Goal: Task Accomplishment & Management: Complete application form

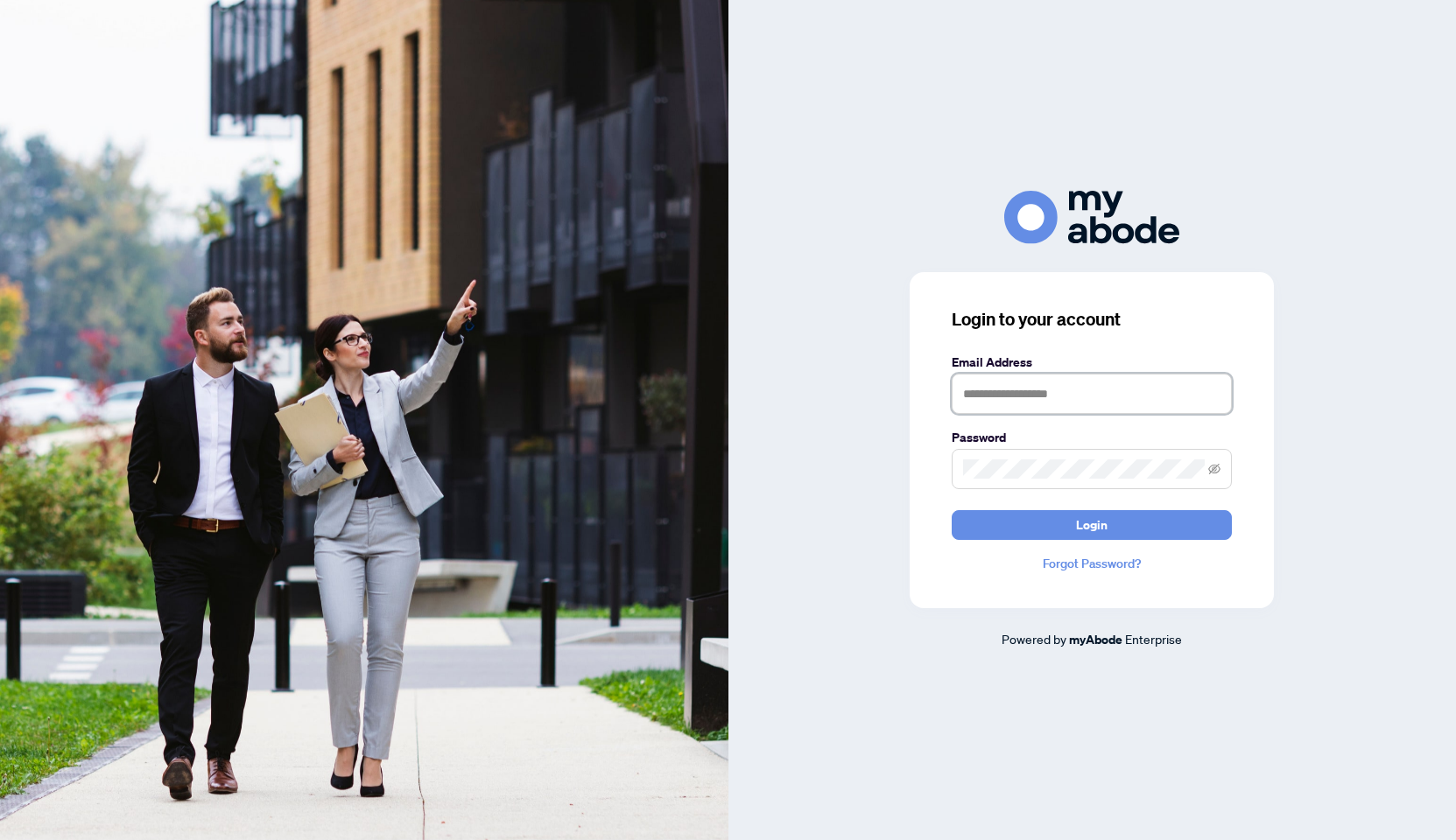
type input "**********"
click at [1092, 525] on button "Login" at bounding box center [1091, 525] width 280 height 30
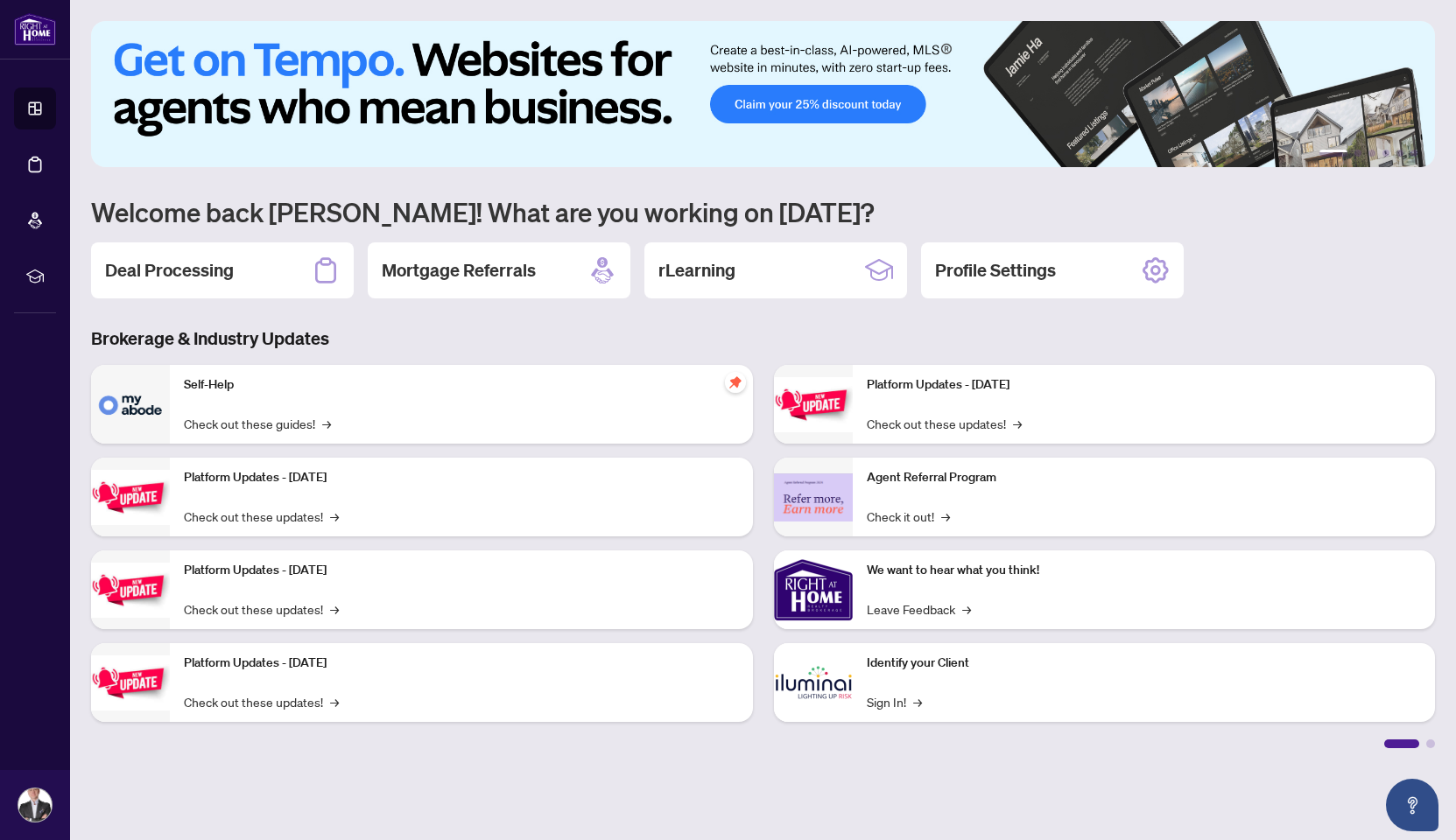
click at [211, 265] on h2 "Deal Processing" at bounding box center [169, 270] width 128 height 25
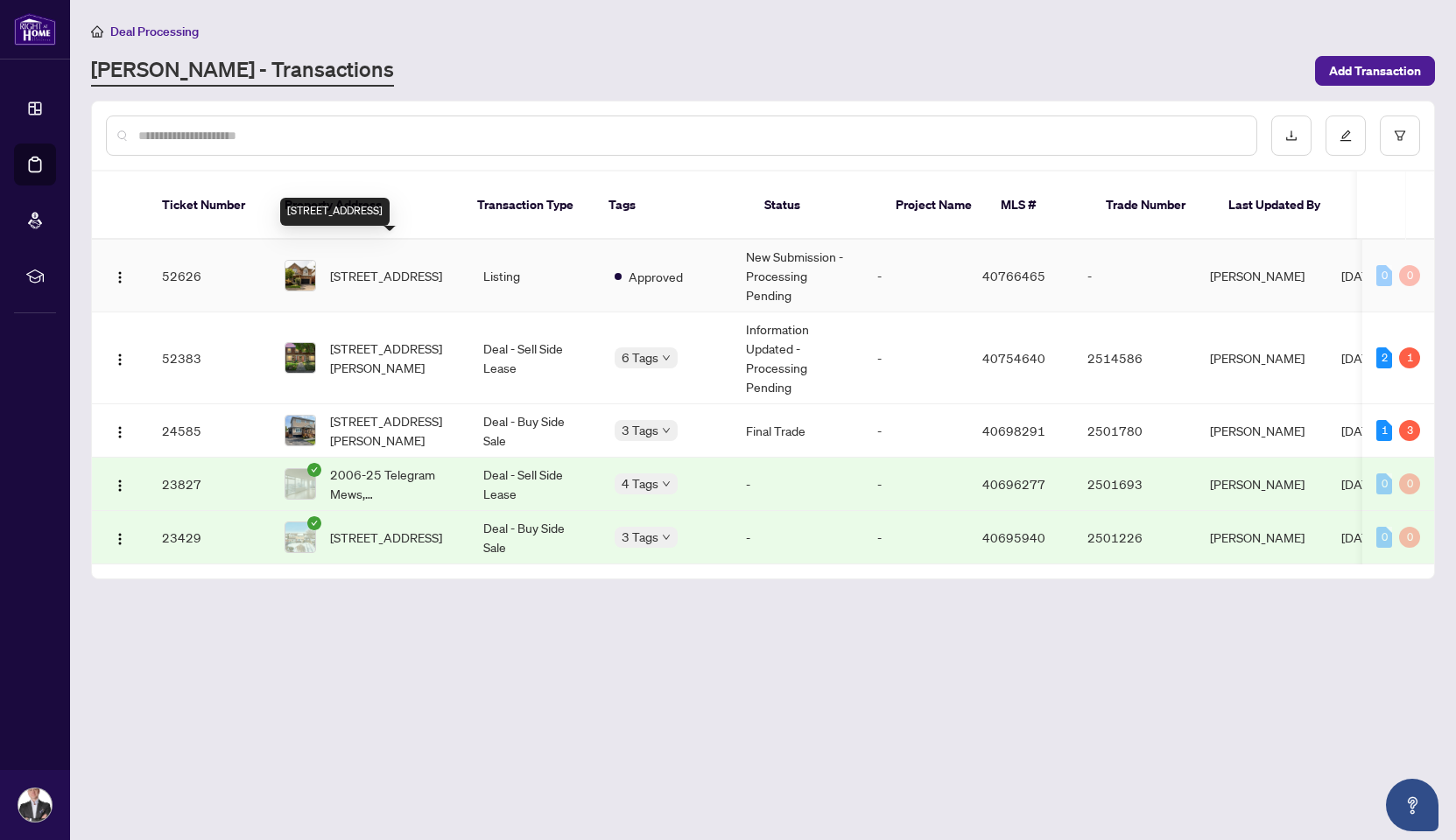
click at [397, 266] on span "[STREET_ADDRESS]" at bounding box center [385, 275] width 112 height 19
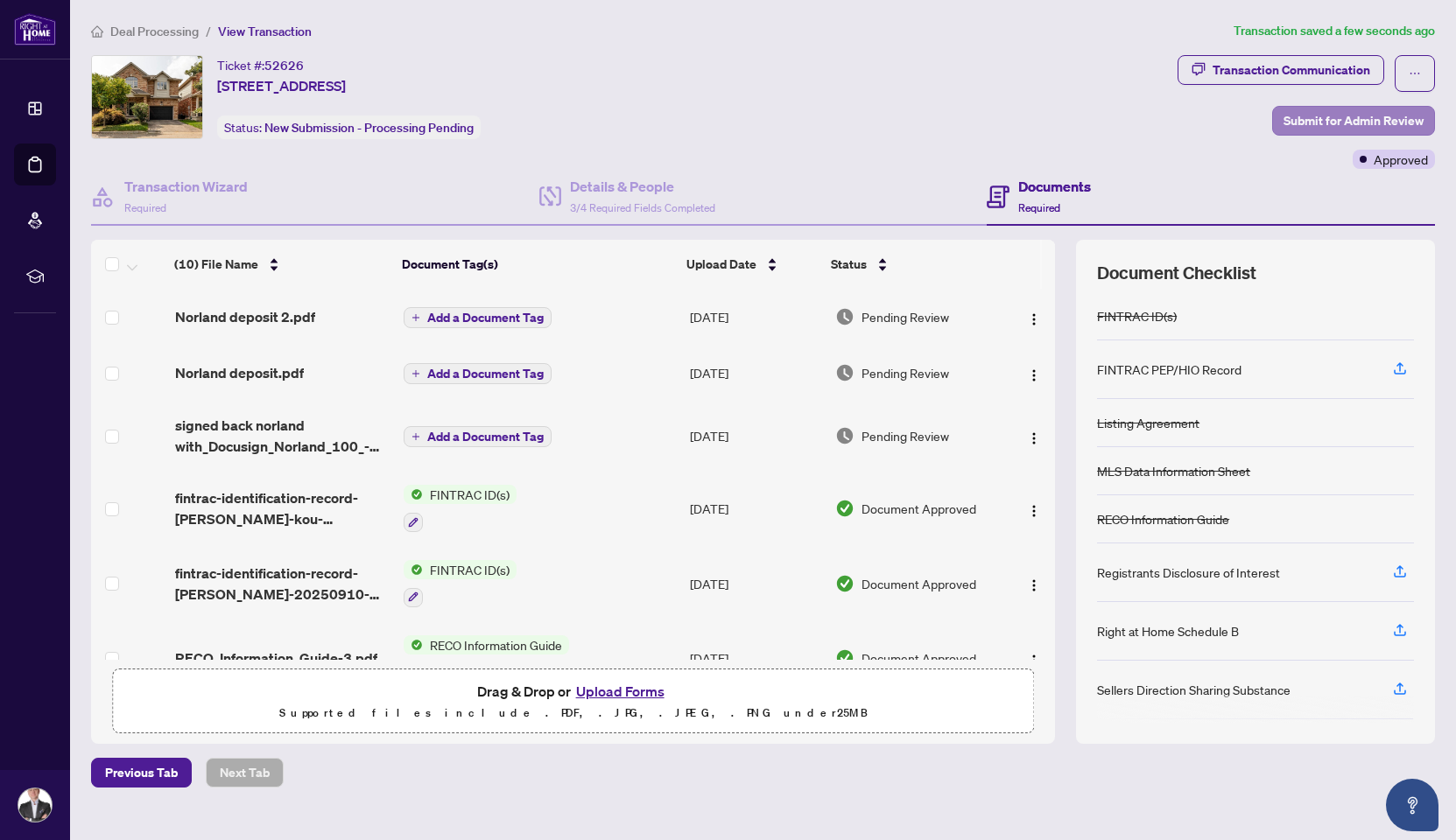
click at [1376, 118] on span "Submit for Admin Review" at bounding box center [1354, 120] width 140 height 28
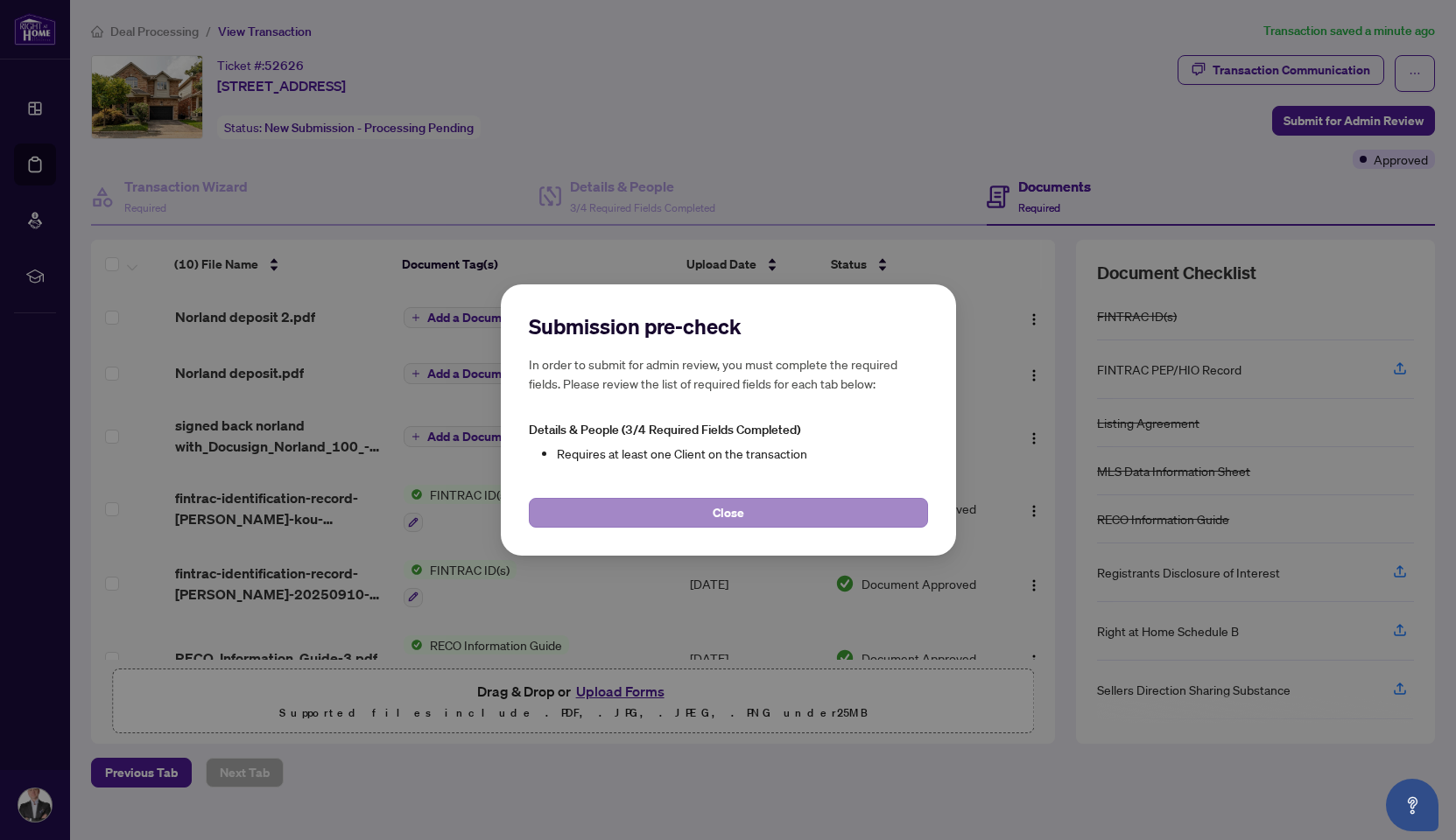
scroll to position [0, 1]
click at [765, 512] on button "Close" at bounding box center [728, 513] width 399 height 30
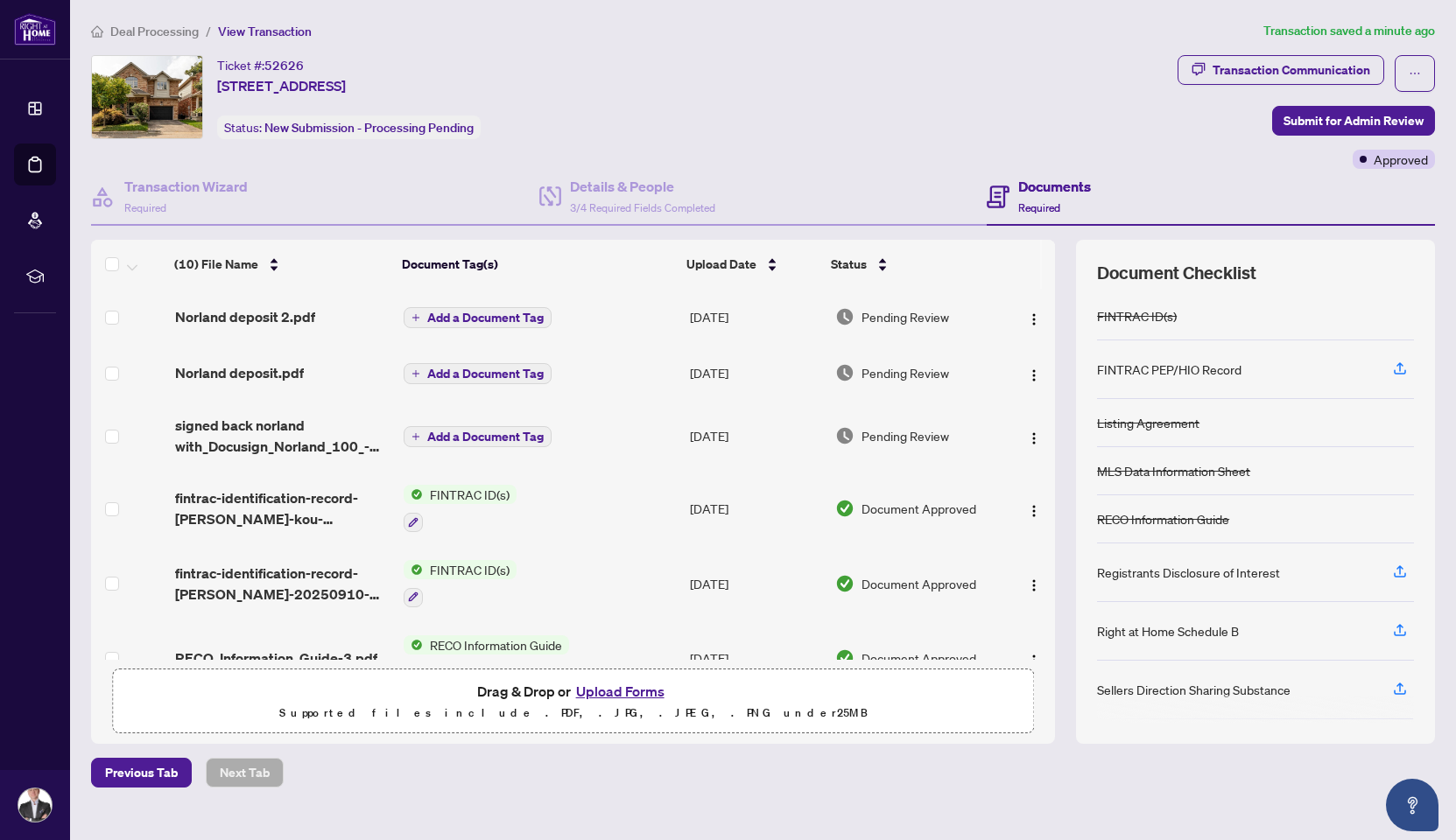
scroll to position [0, 0]
click at [452, 317] on span "Add a Document Tag" at bounding box center [486, 317] width 117 height 12
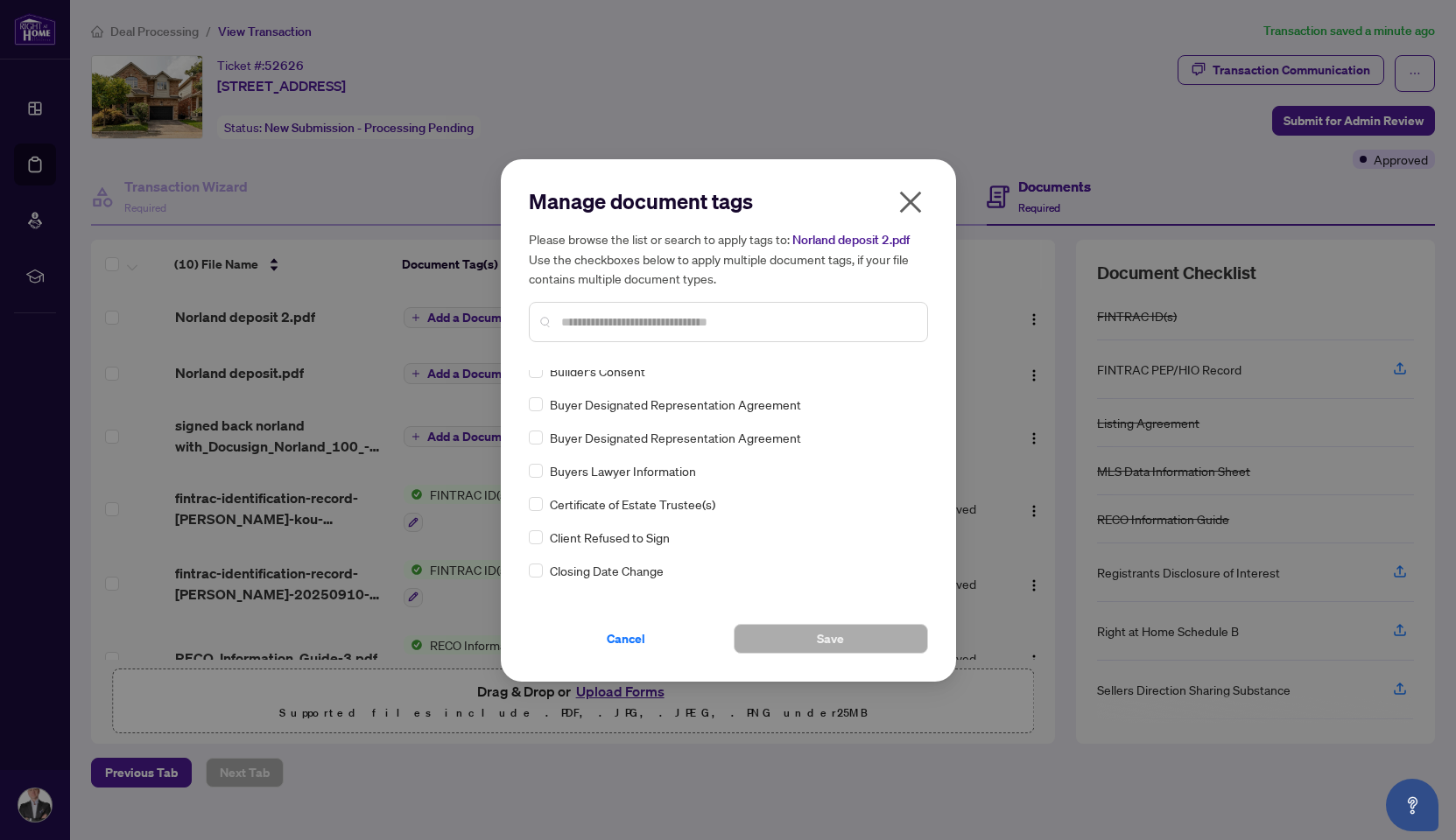
scroll to position [679, 0]
click at [595, 324] on input "text" at bounding box center [737, 322] width 352 height 19
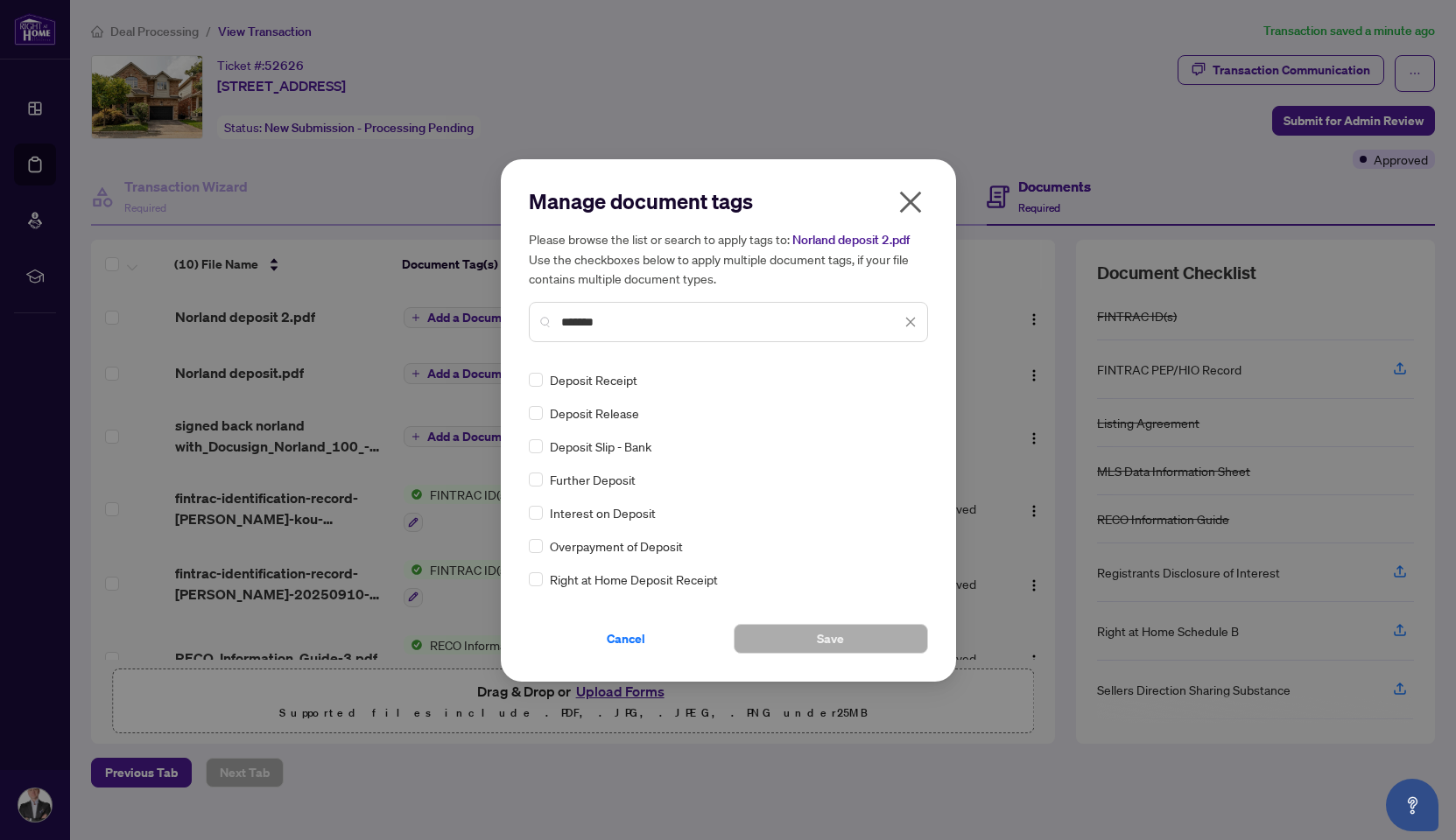
scroll to position [100, 0]
type input "*******"
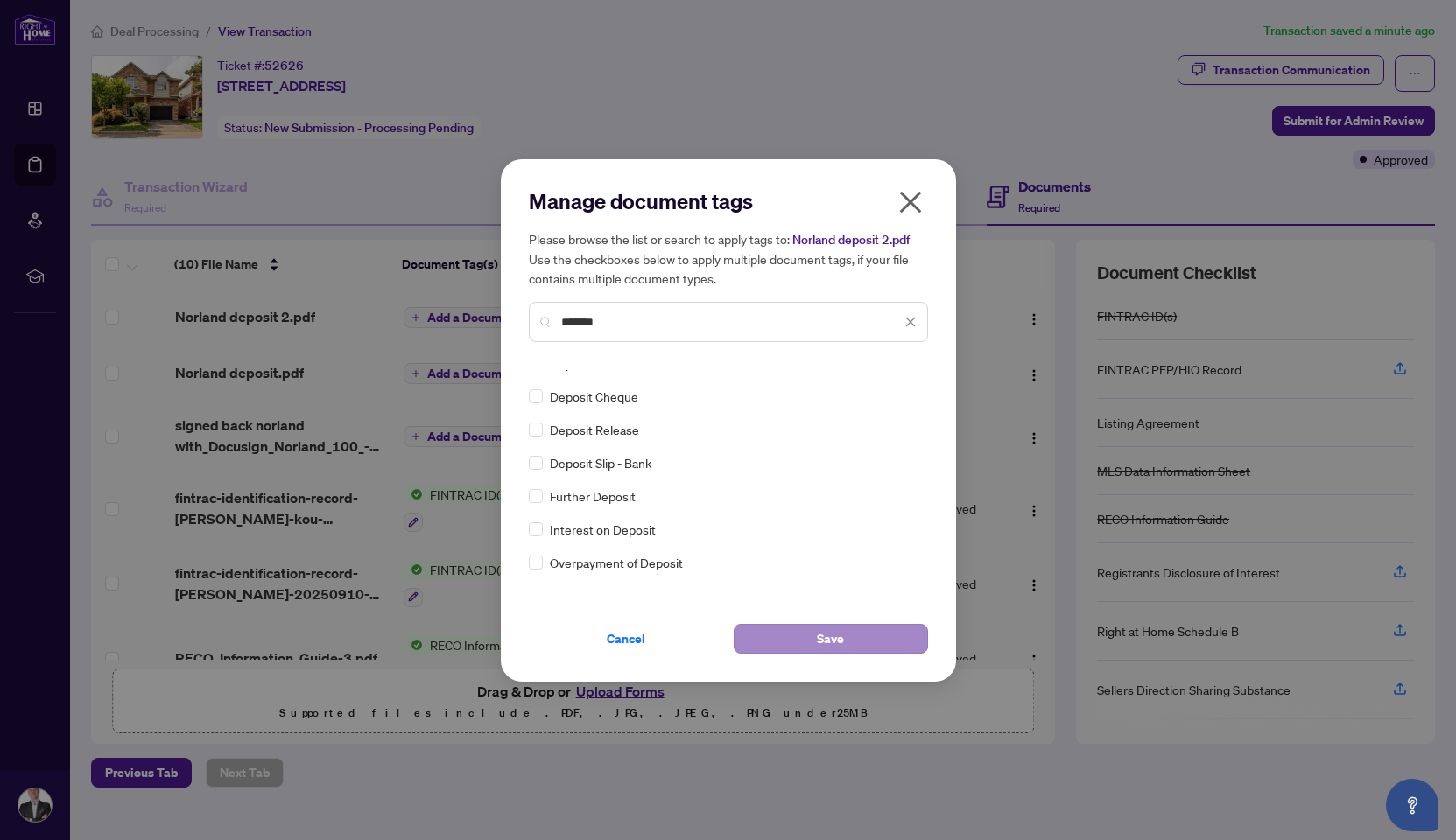
drag, startPoint x: 831, startPoint y: 636, endPoint x: 817, endPoint y: 634, distance: 14.1
click at [831, 636] on span "Save" at bounding box center [830, 639] width 27 height 28
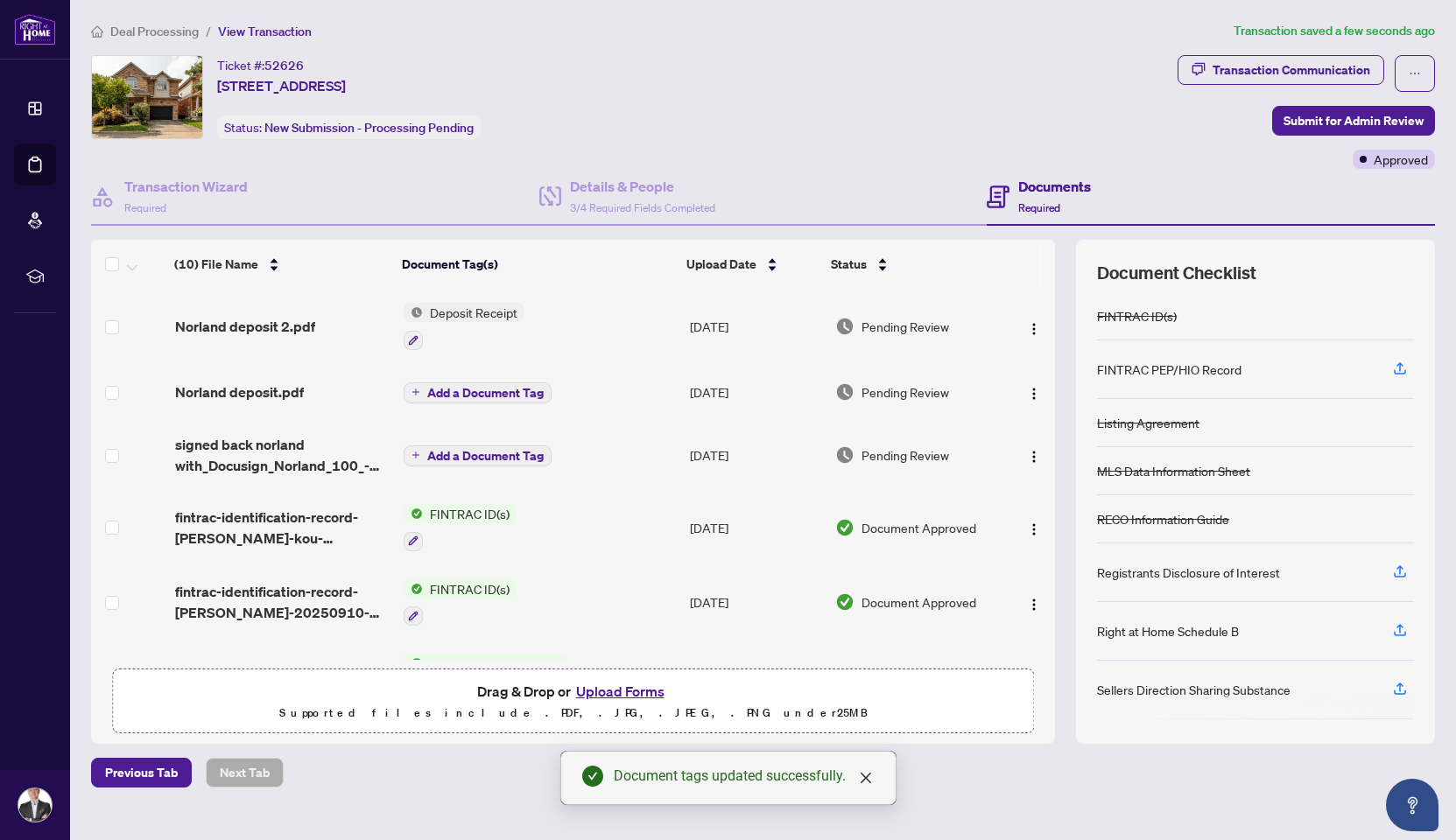
click at [456, 394] on span "Add a Document Tag" at bounding box center [486, 393] width 117 height 12
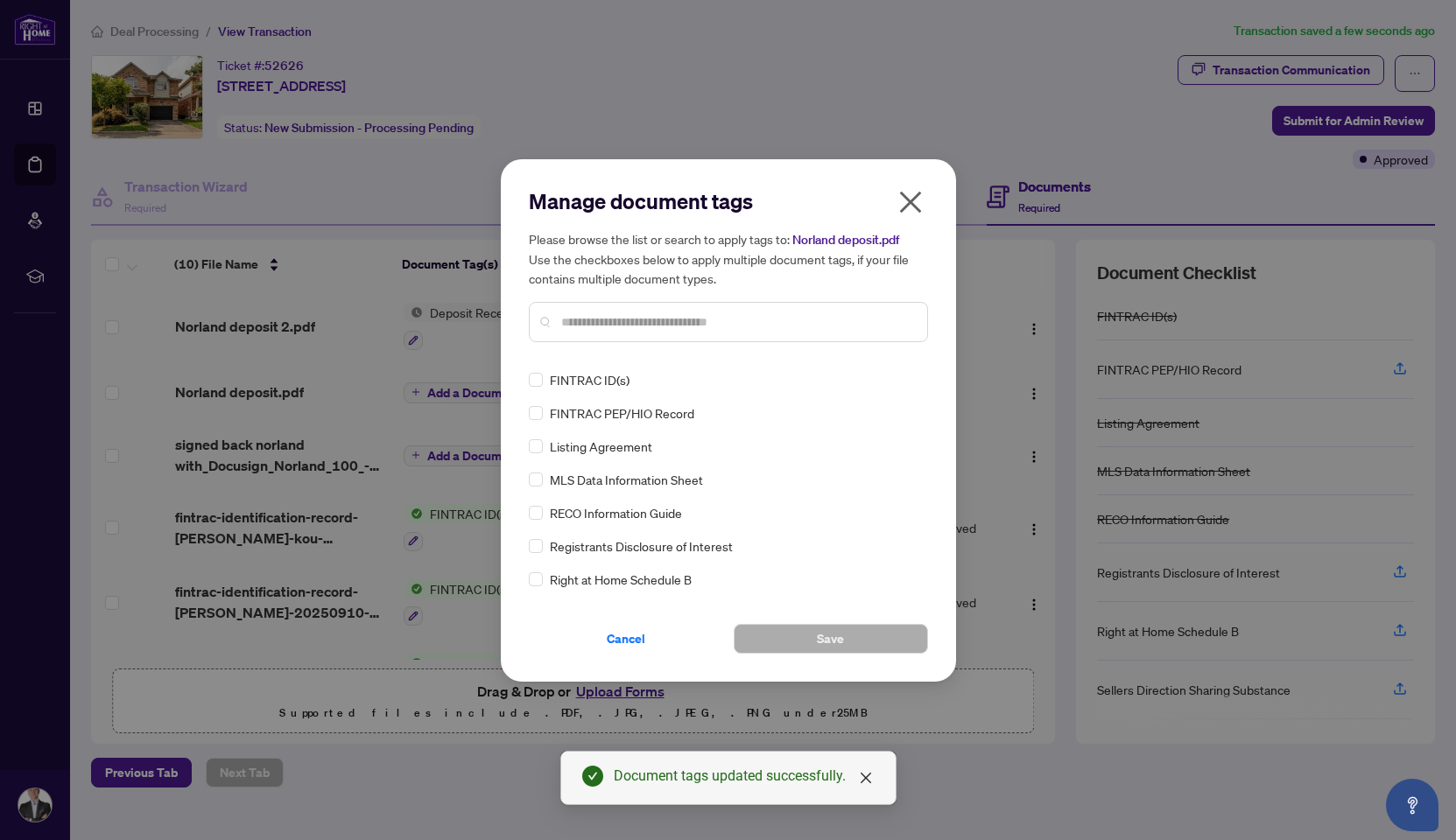
click at [605, 327] on input "text" at bounding box center [737, 322] width 352 height 19
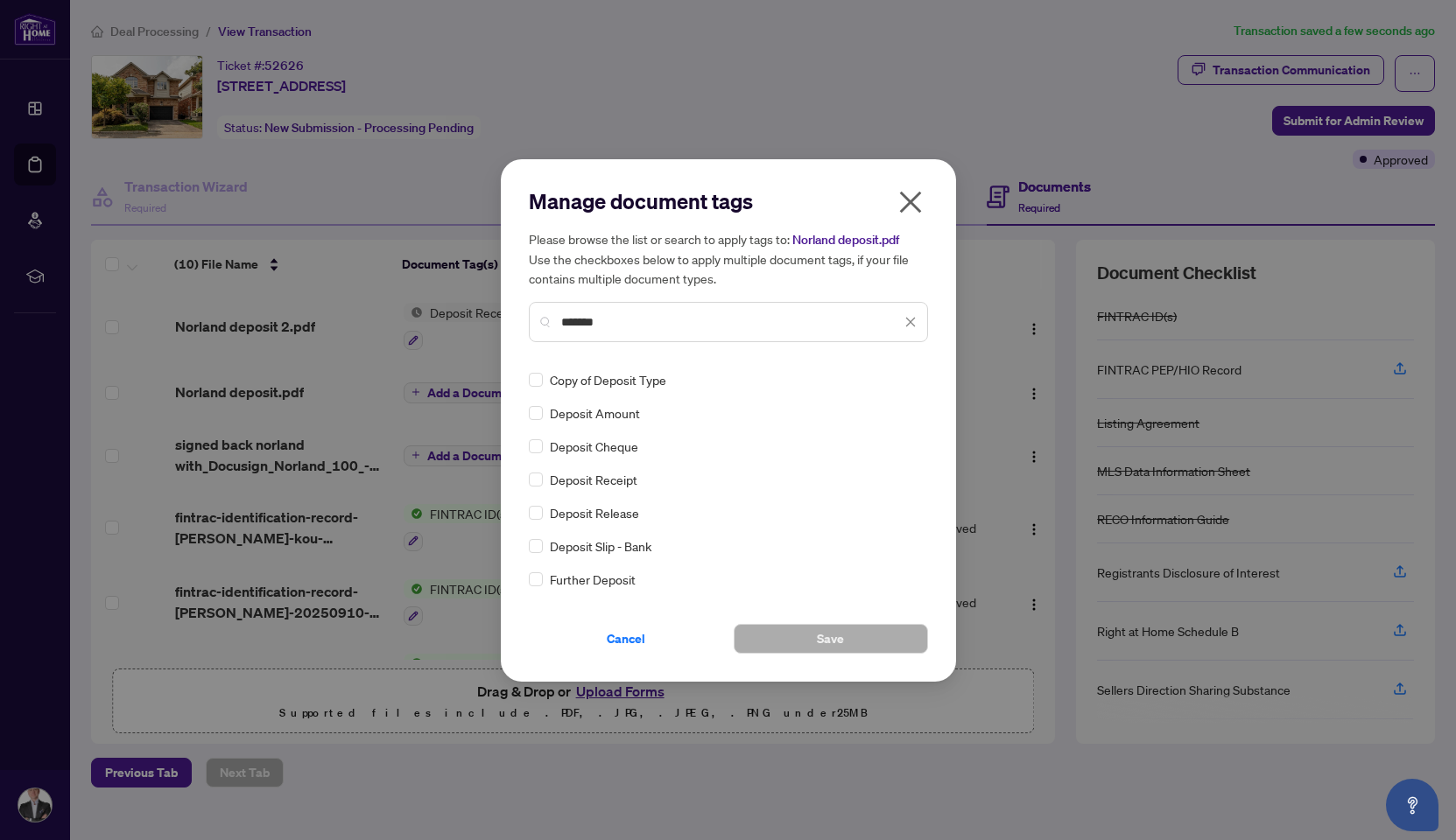
scroll to position [0, 0]
type input "*******"
click at [832, 637] on span "Save" at bounding box center [830, 639] width 27 height 28
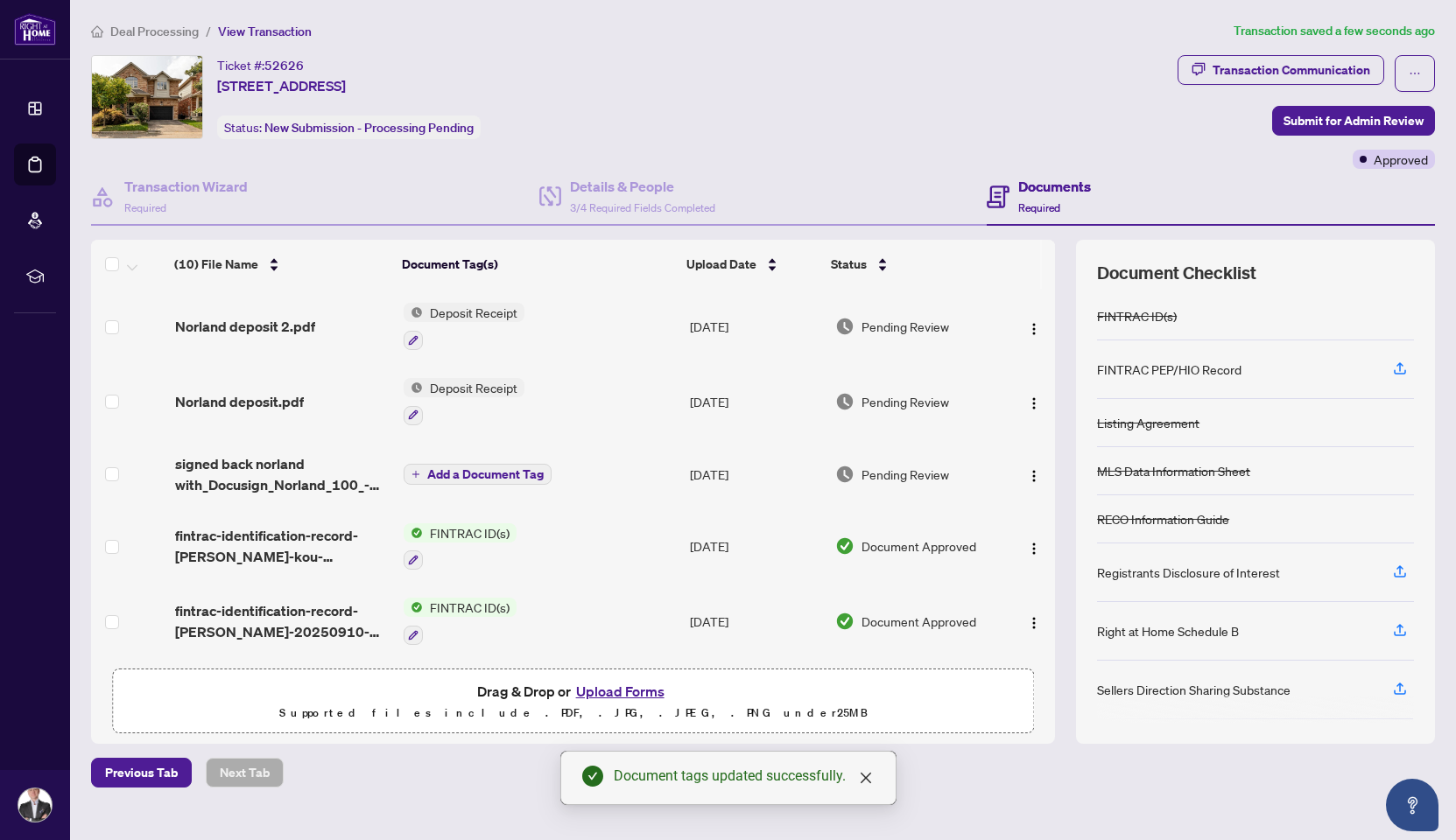
click at [477, 477] on span "Add a Document Tag" at bounding box center [486, 474] width 117 height 12
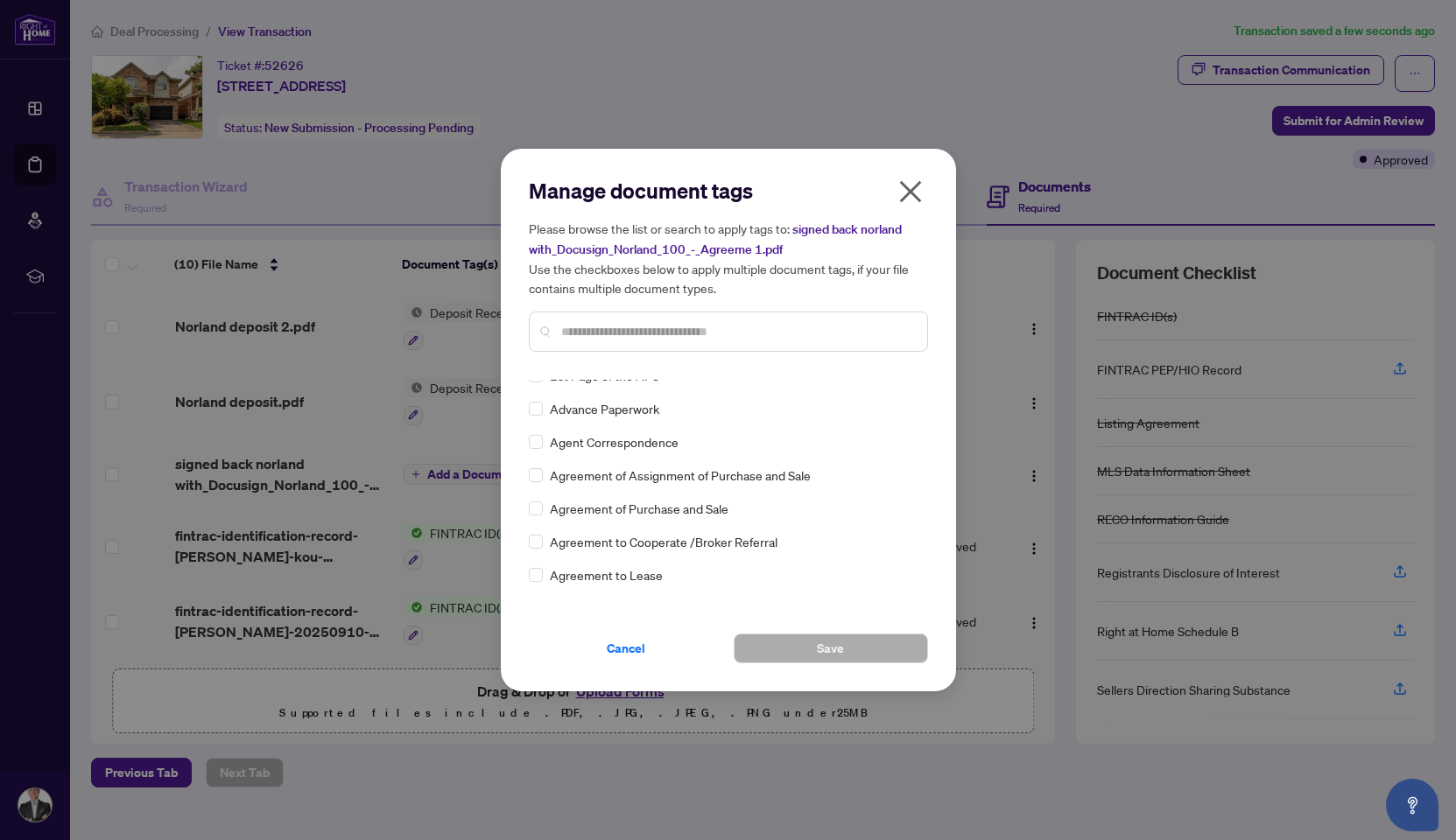
scroll to position [351, 0]
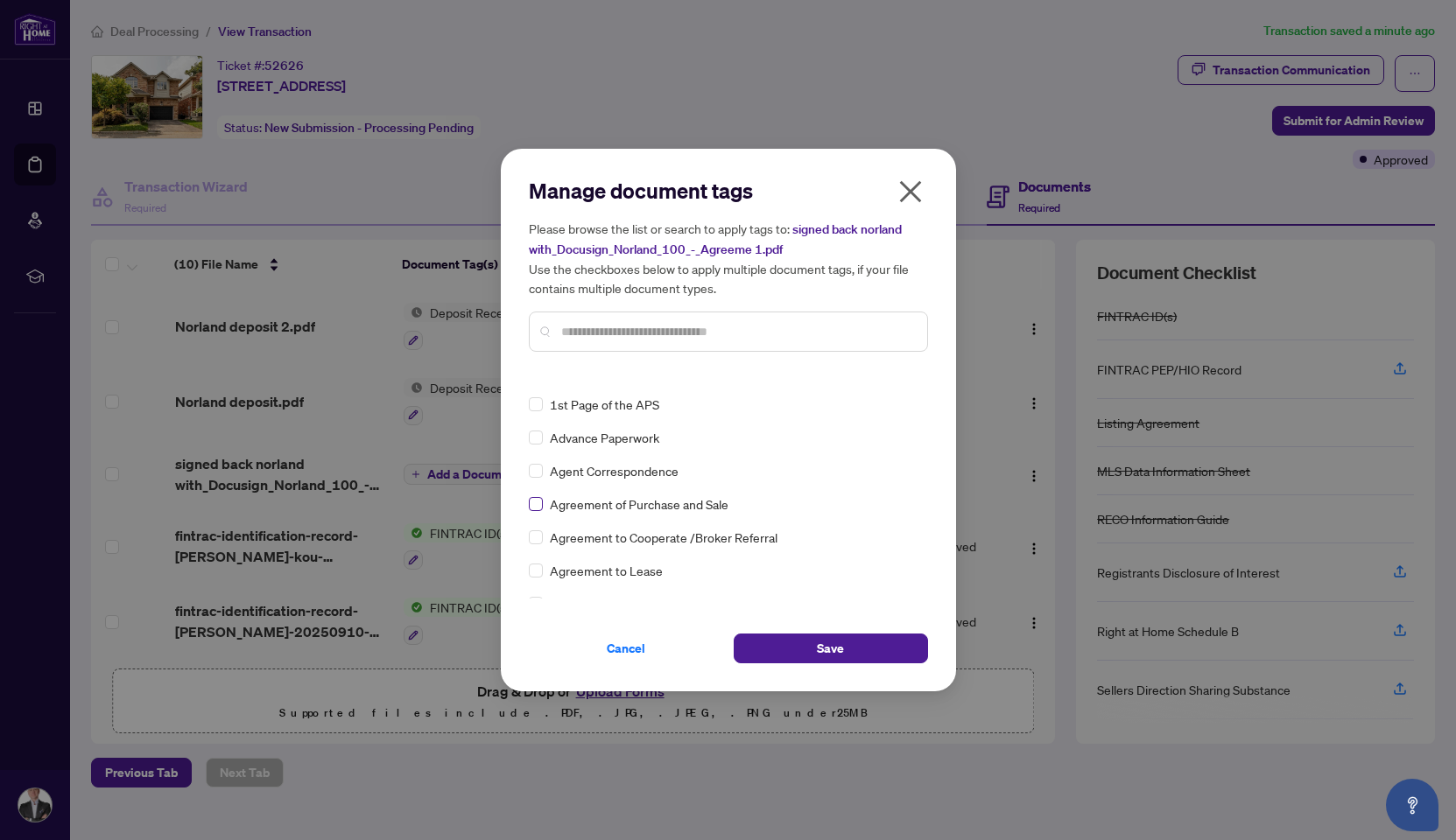
click at [540, 505] on span at bounding box center [535, 504] width 14 height 14
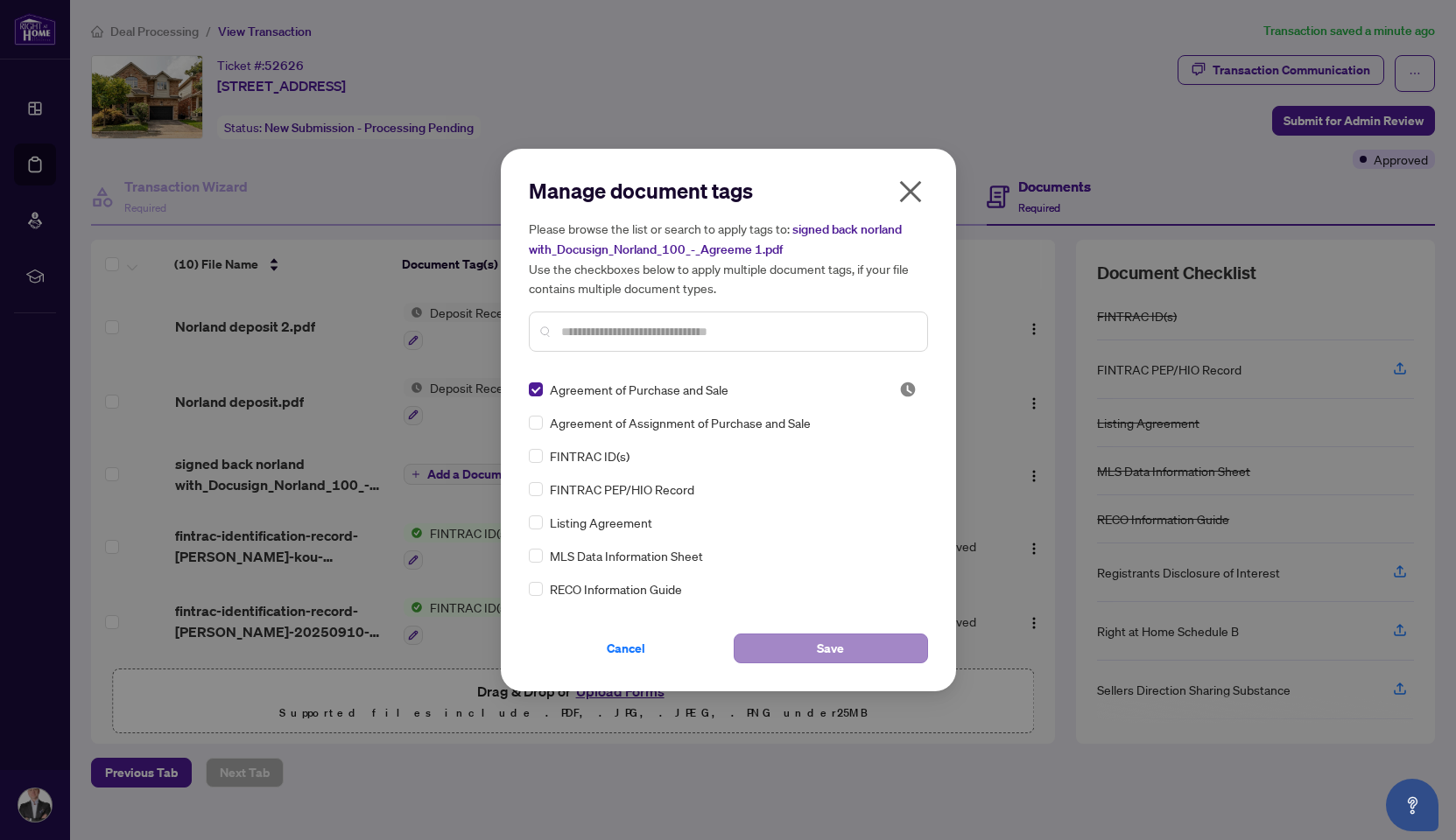
scroll to position [1, 0]
click at [804, 654] on button "Save" at bounding box center [830, 649] width 194 height 30
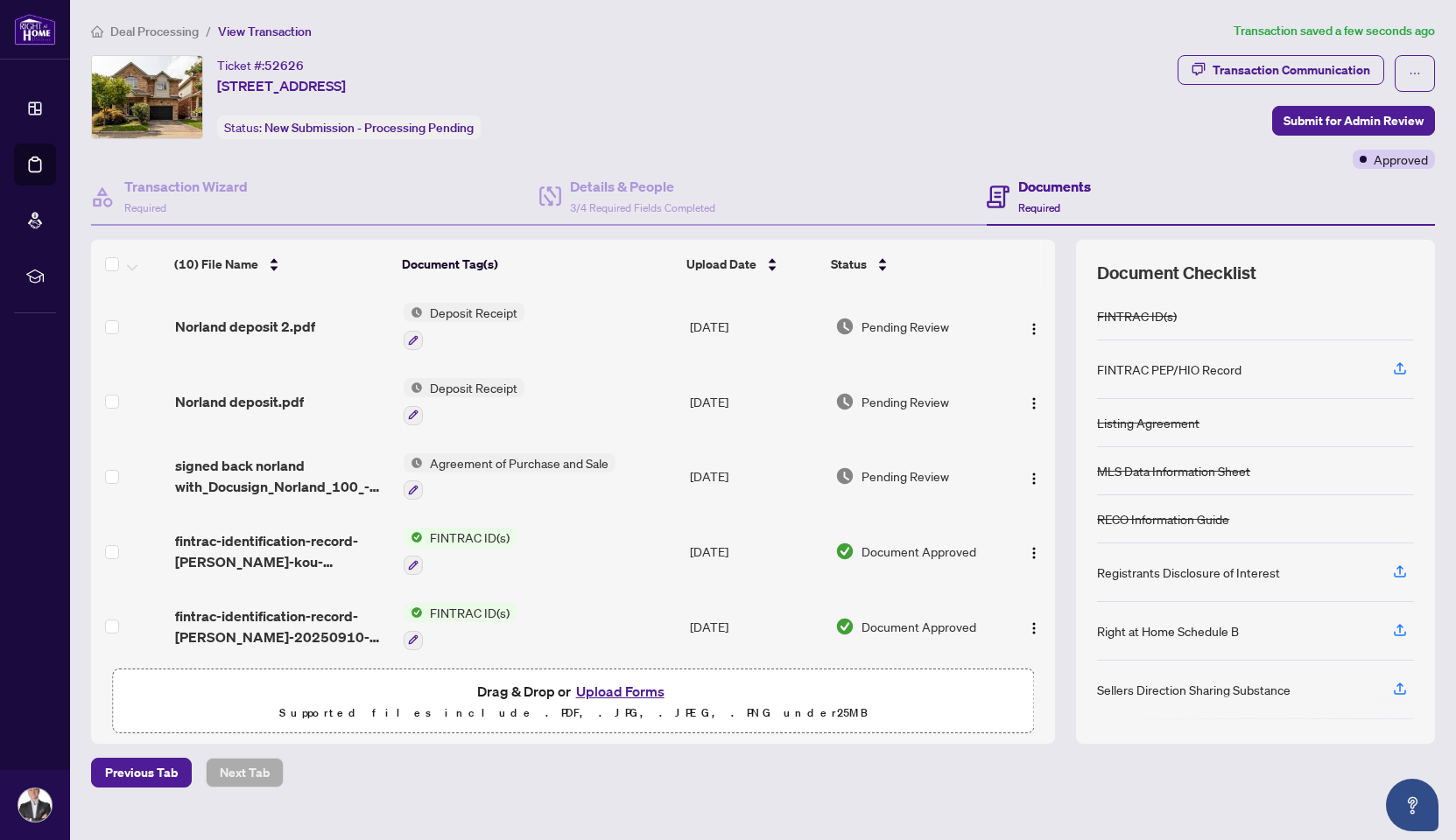
scroll to position [0, 0]
click at [1296, 116] on span "Submit for Admin Review" at bounding box center [1354, 120] width 140 height 28
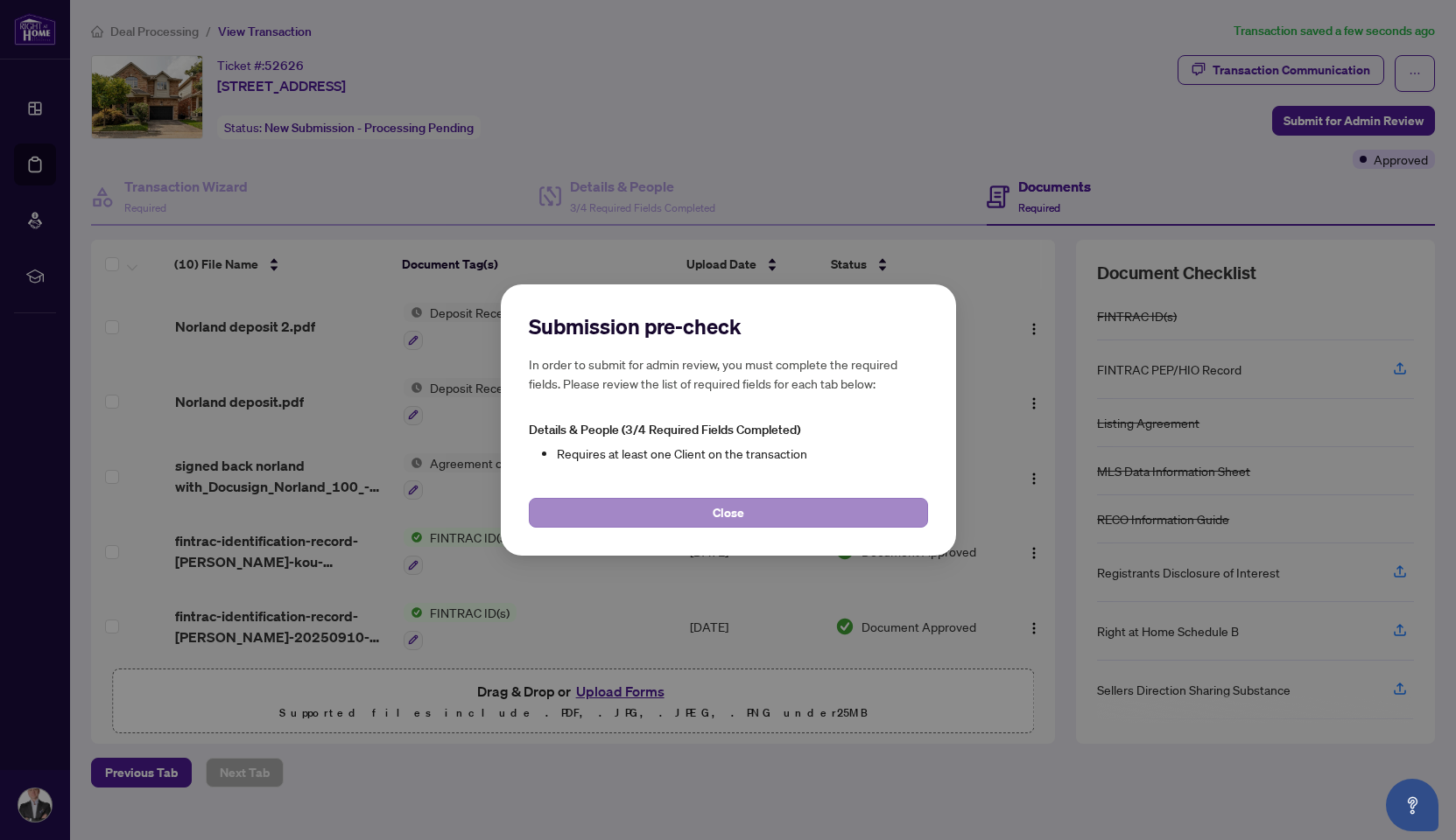
click at [743, 511] on span "Close" at bounding box center [728, 513] width 32 height 28
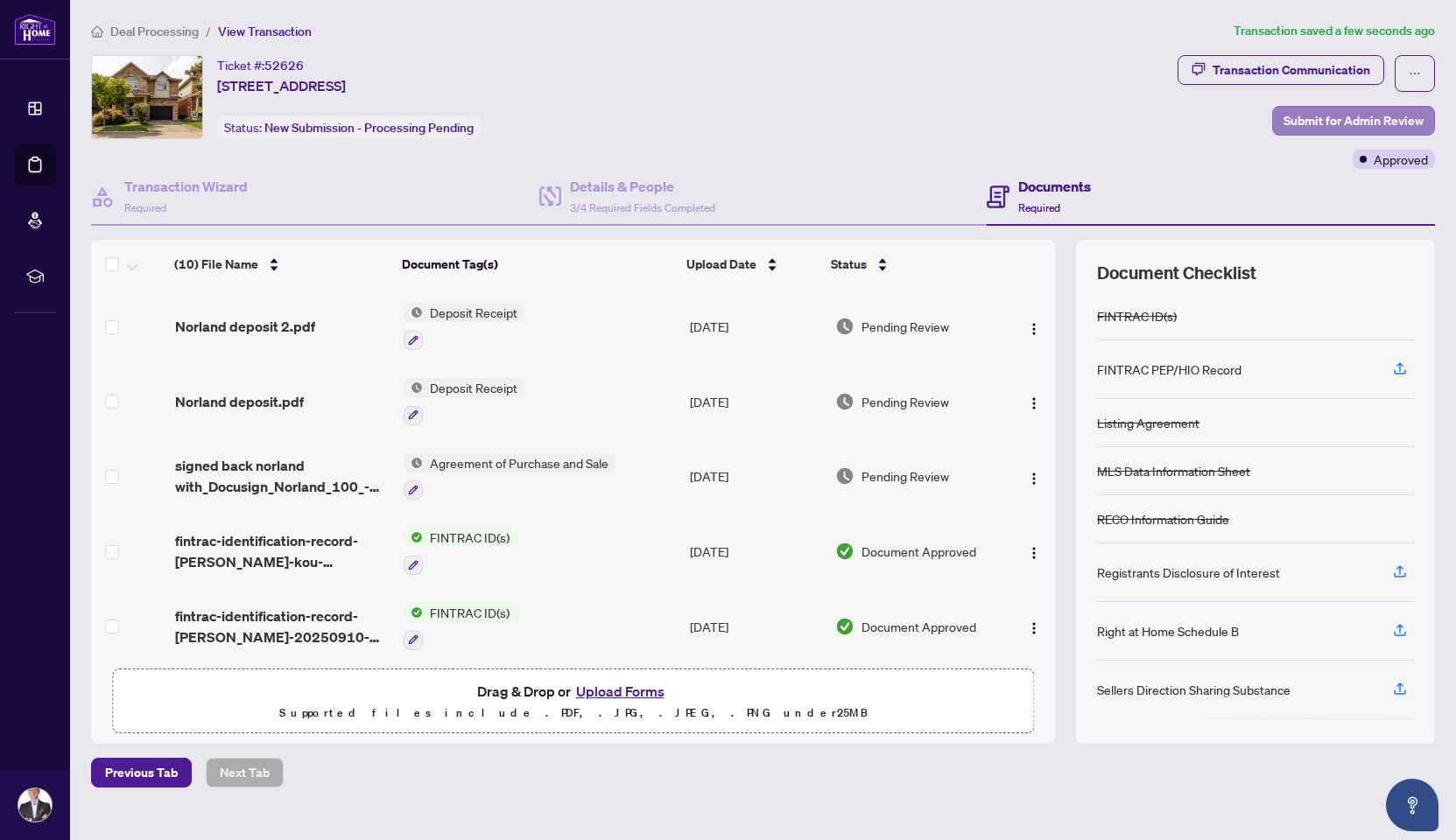
click at [1297, 123] on span "Submit for Admin Review" at bounding box center [1354, 120] width 140 height 28
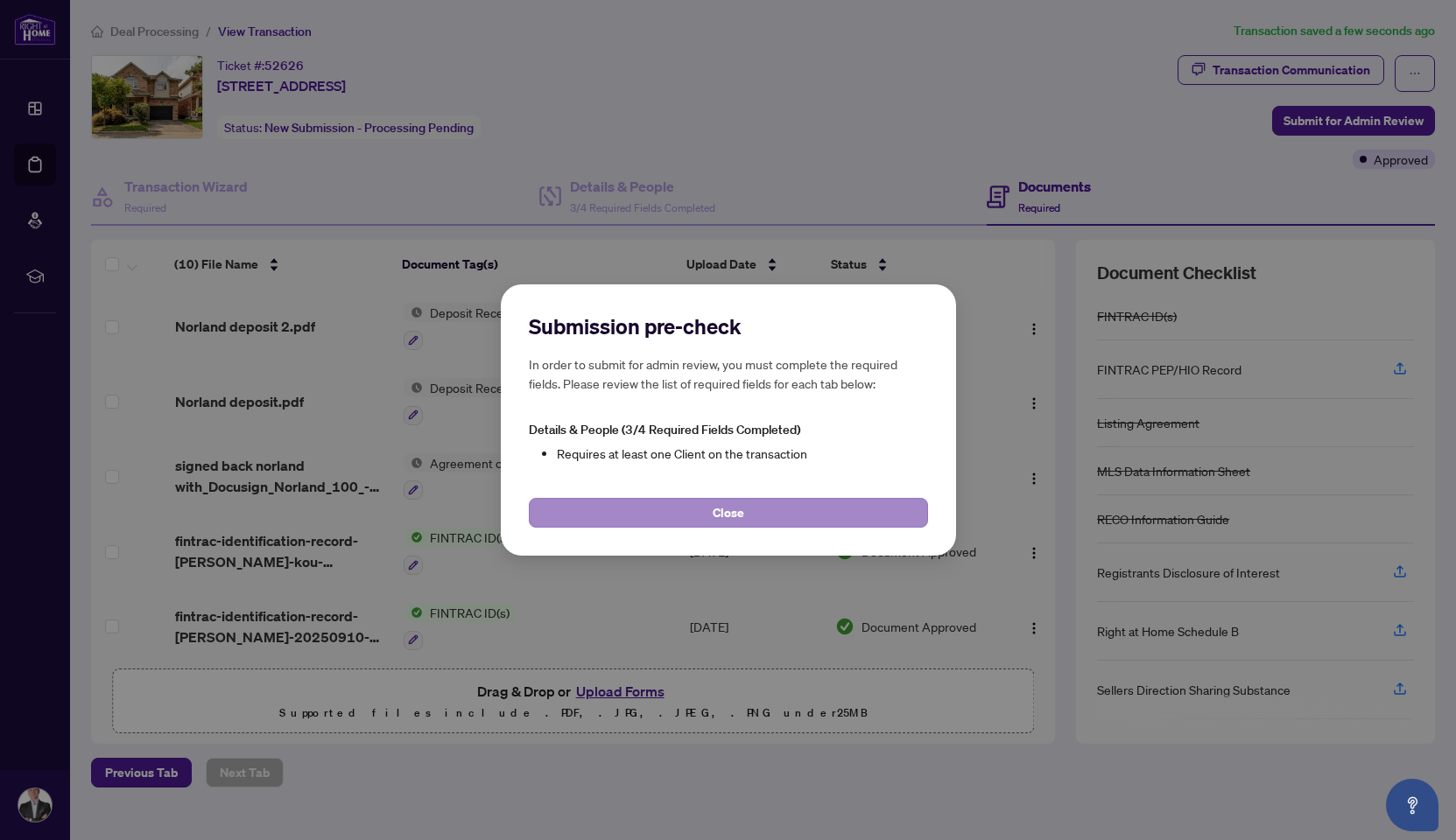
click at [721, 513] on span "Close" at bounding box center [728, 513] width 32 height 28
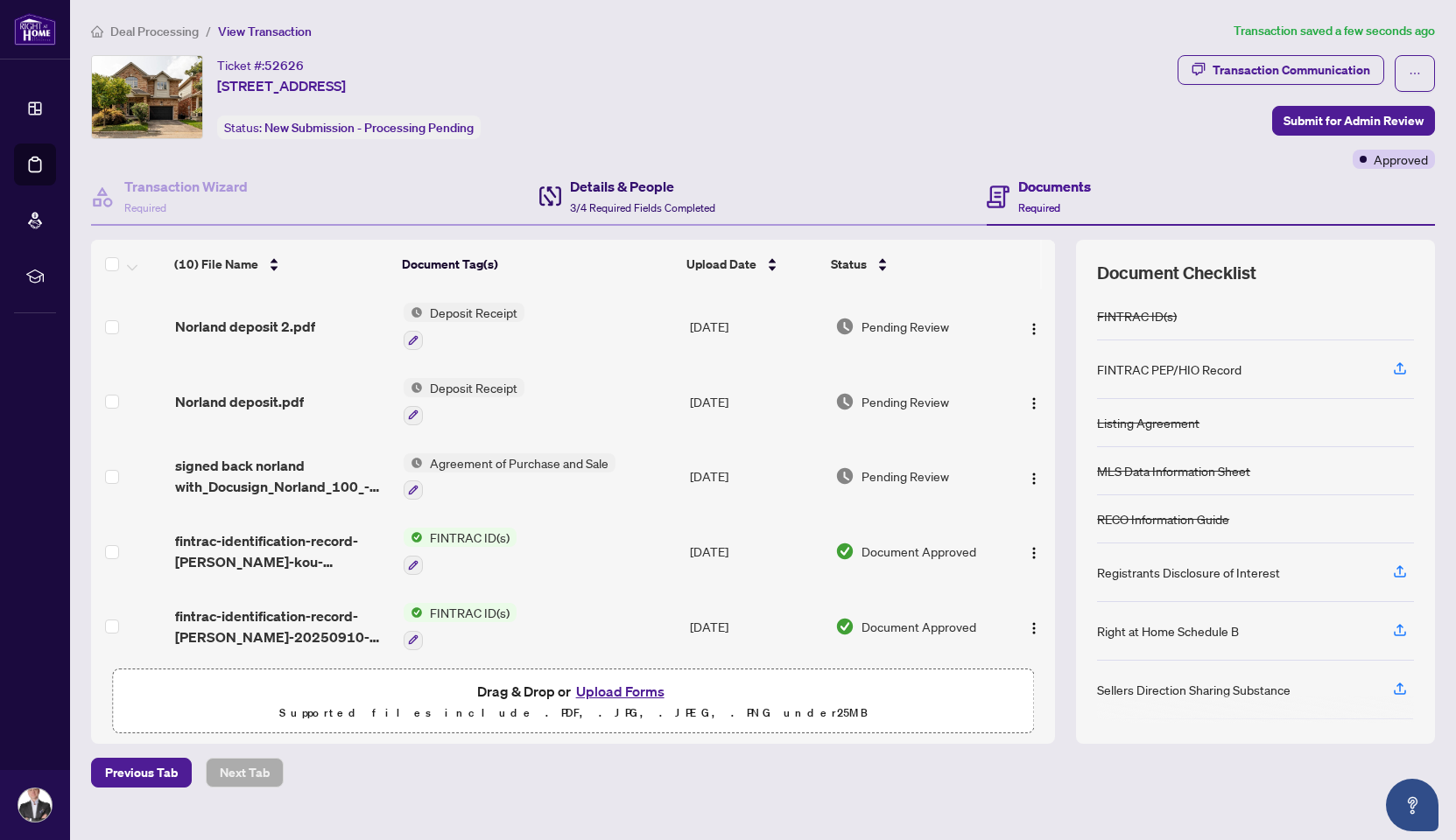
click at [609, 210] on span "3/4 Required Fields Completed" at bounding box center [643, 208] width 146 height 13
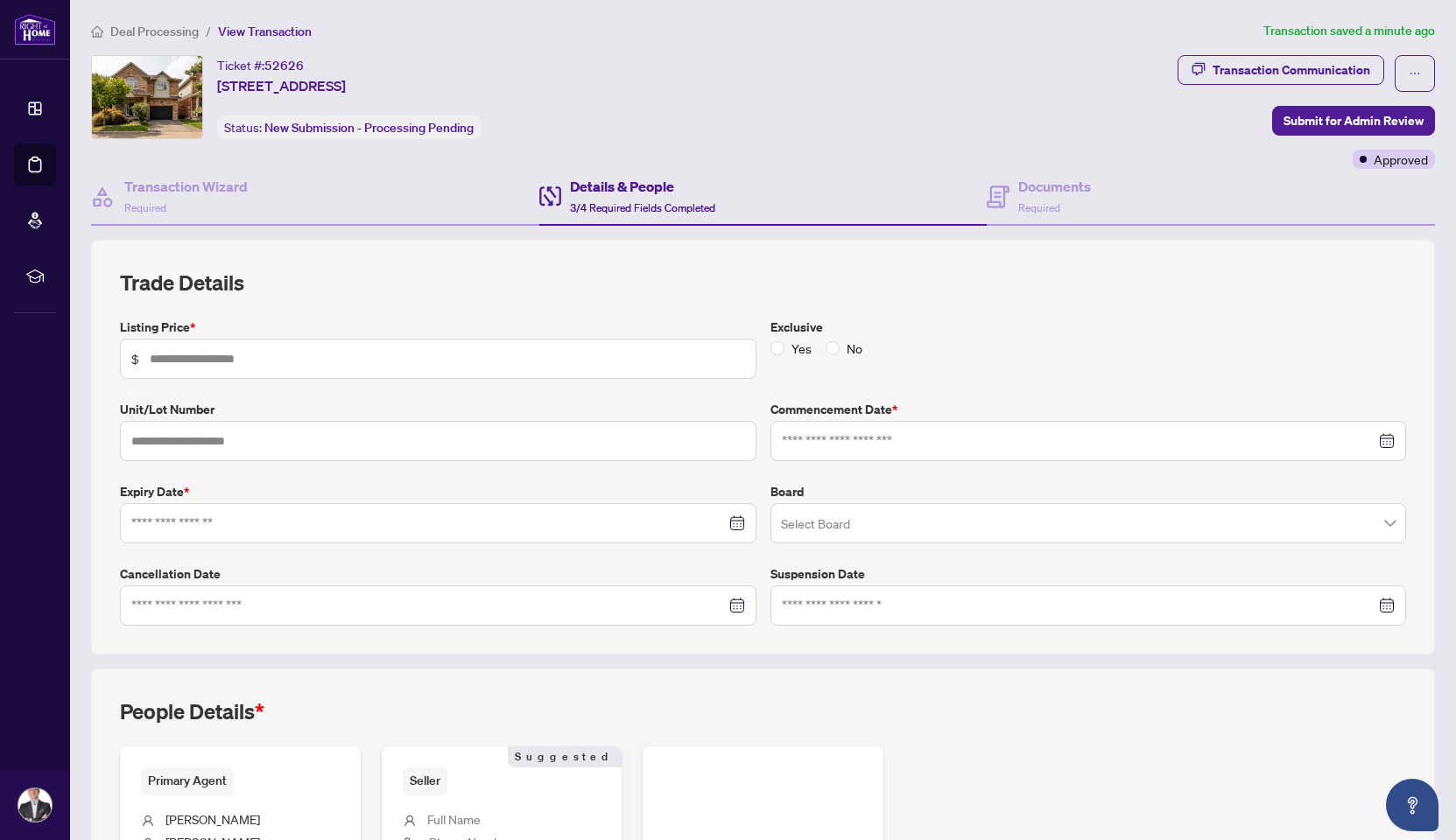
type input "*********"
type input "**********"
click at [1336, 111] on span "Submit for Admin Review" at bounding box center [1354, 120] width 140 height 28
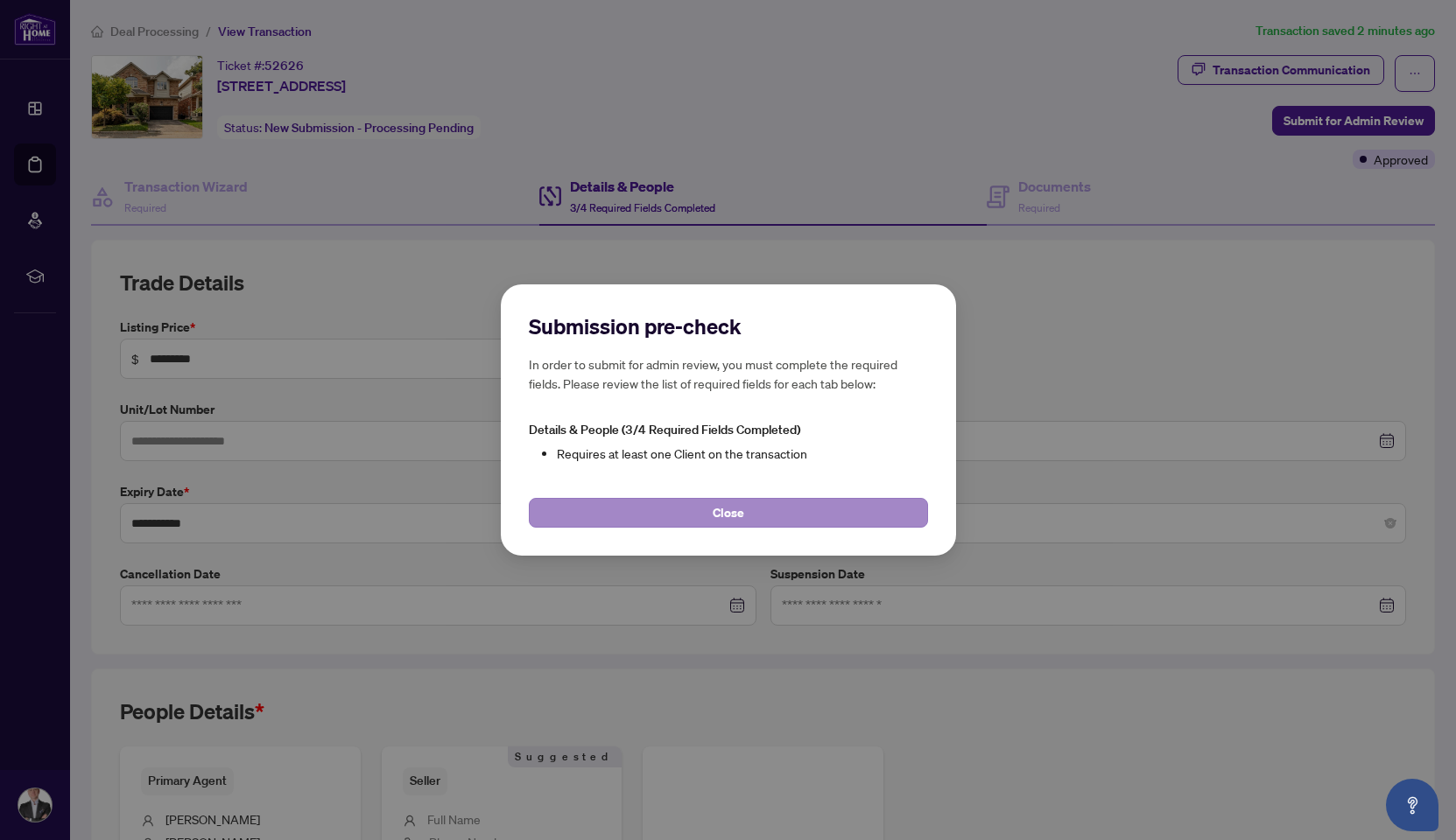
click at [740, 509] on span "Close" at bounding box center [728, 513] width 32 height 28
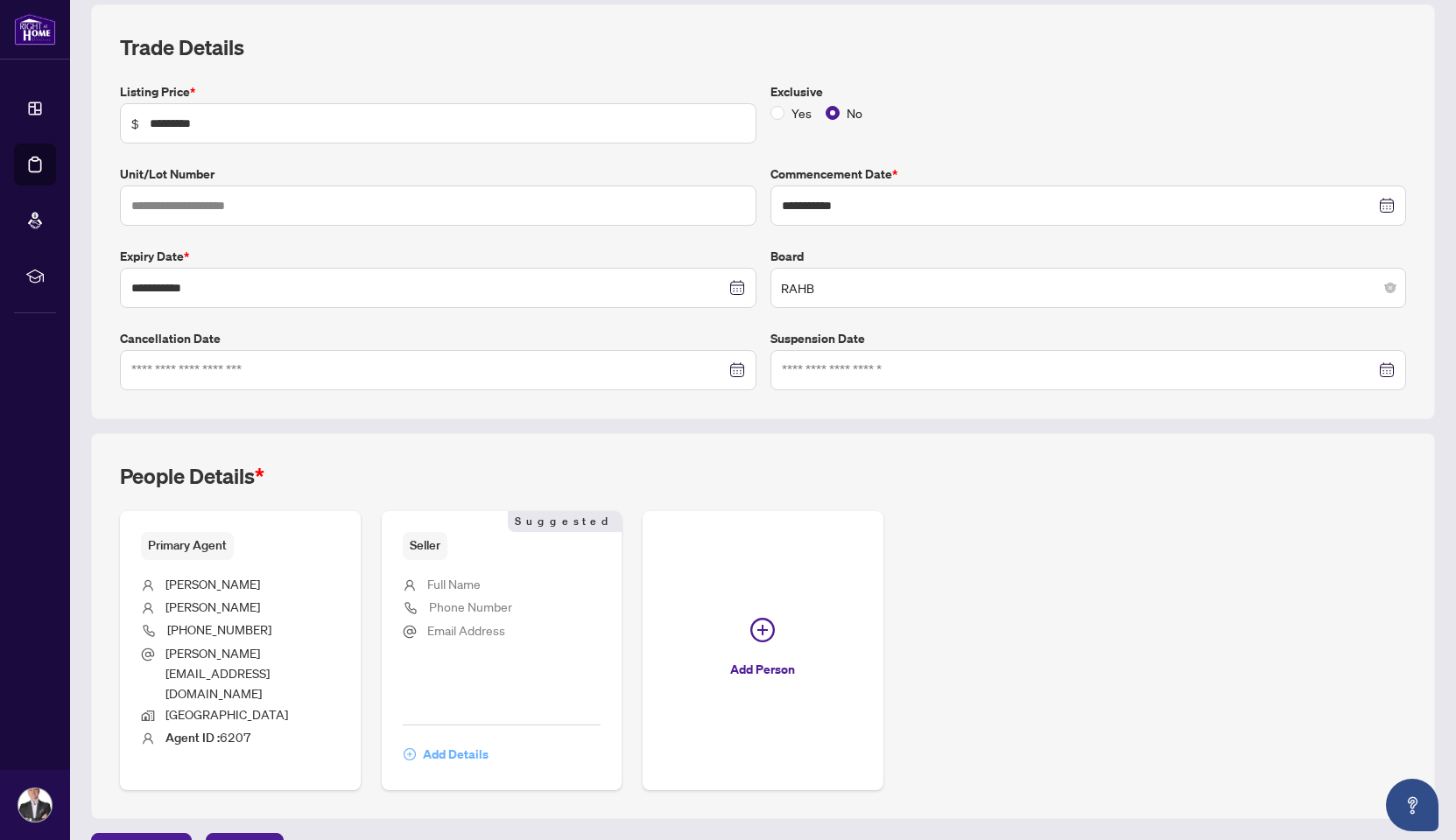
click at [465, 741] on span "Add Details" at bounding box center [456, 754] width 66 height 28
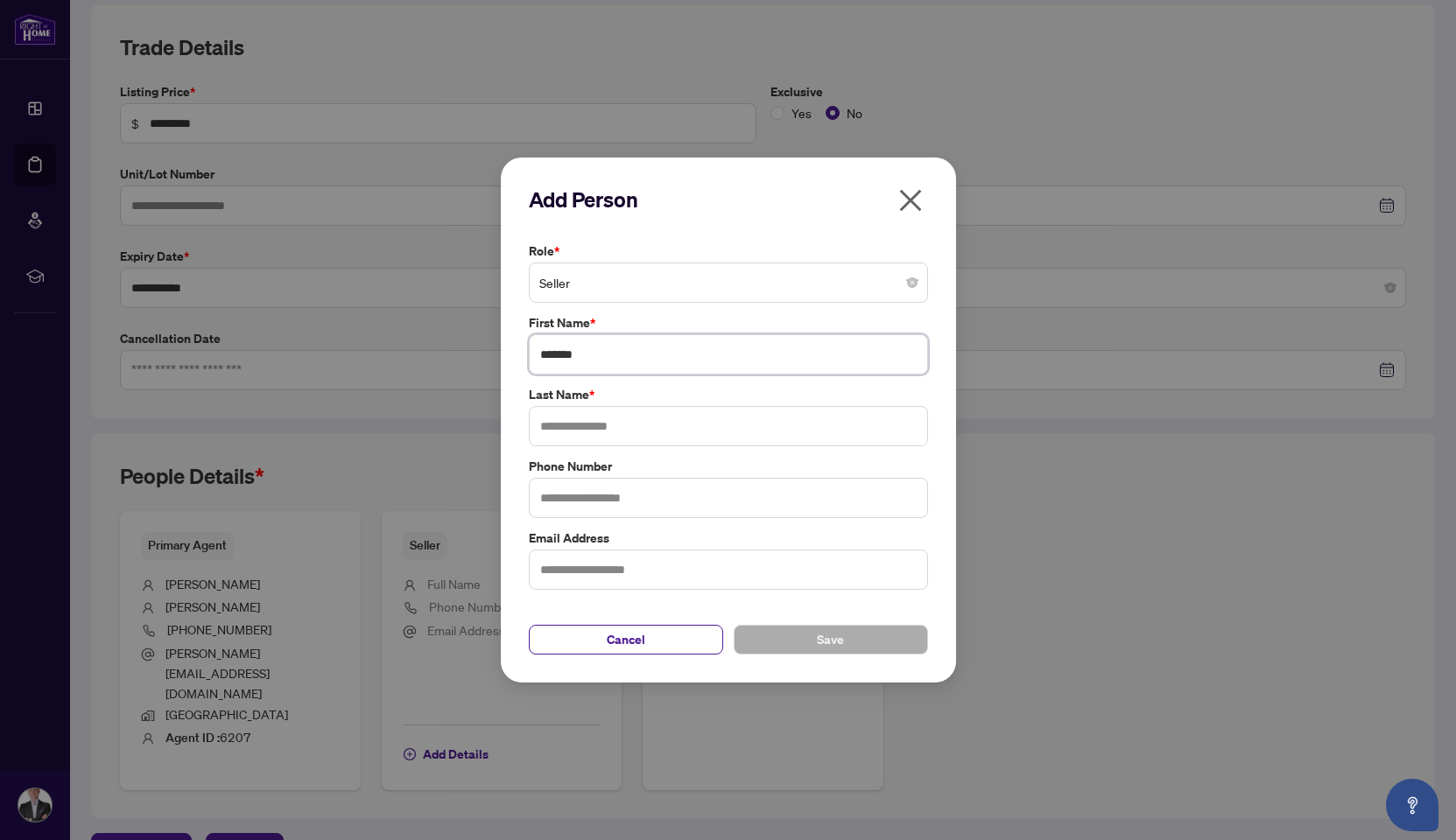
type input "******"
type input "****"
click at [840, 640] on span "Save" at bounding box center [830, 640] width 27 height 28
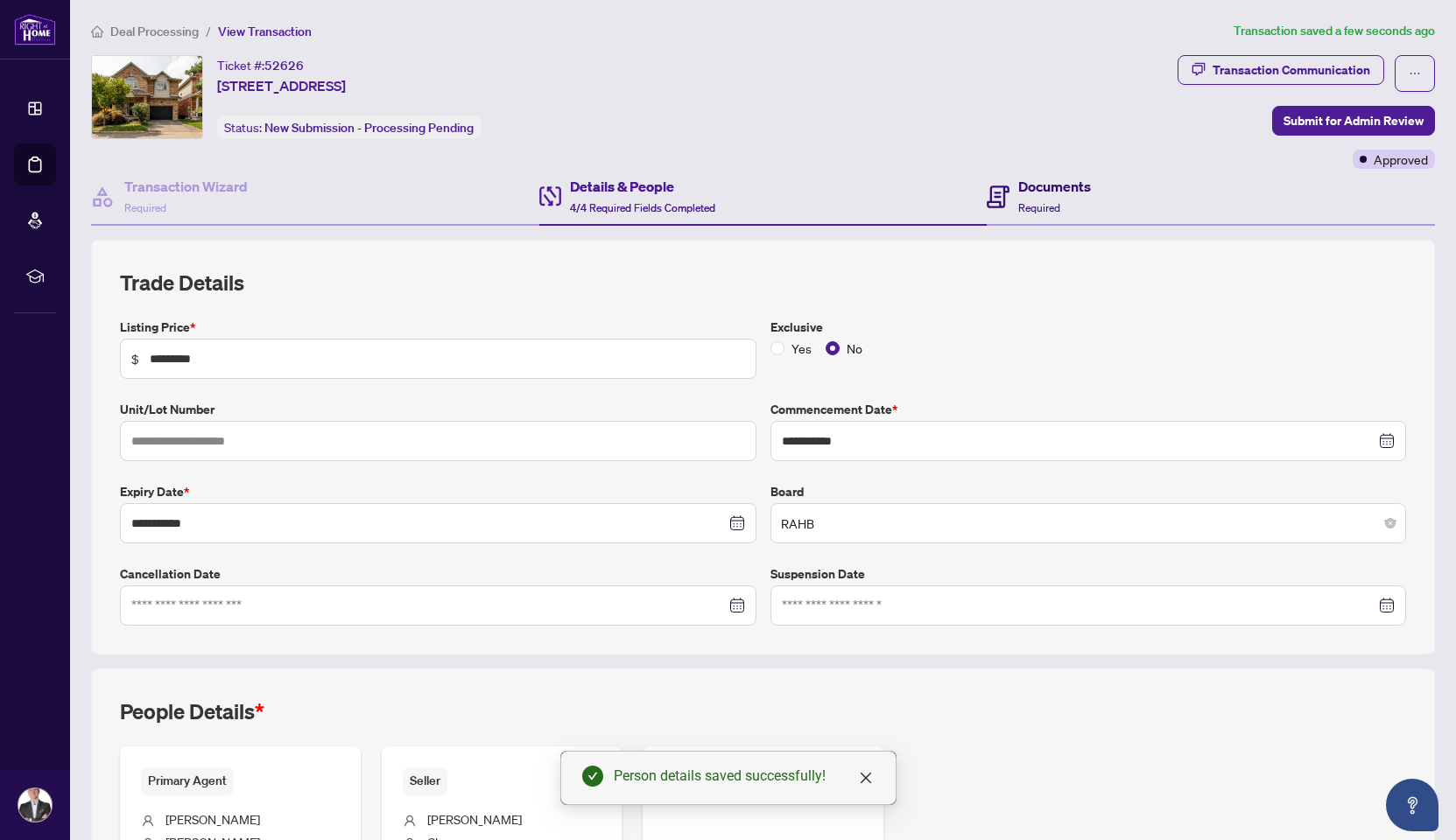
click at [1026, 190] on h4 "Documents" at bounding box center [1054, 186] width 73 height 21
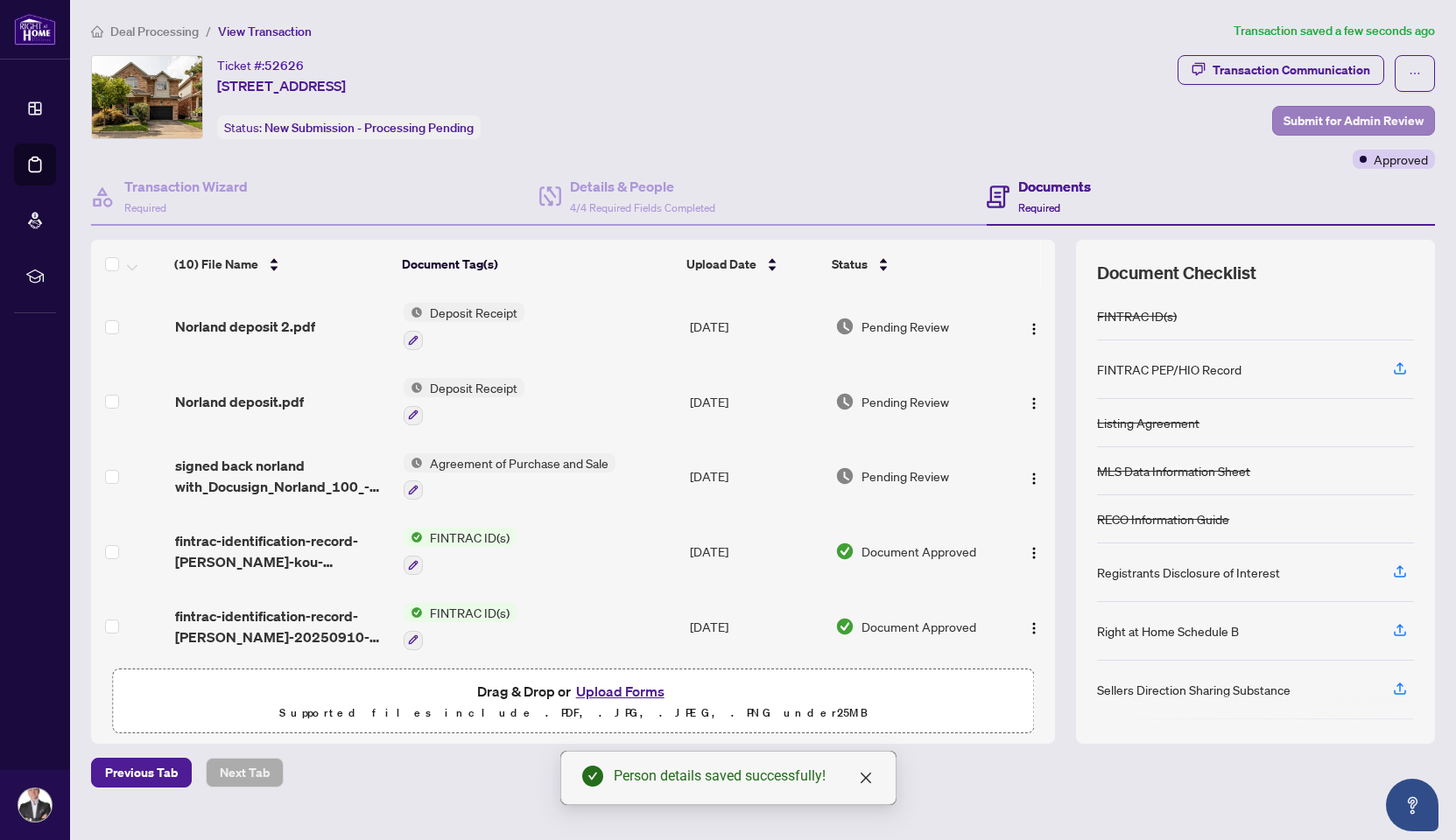
click at [1352, 123] on span "Submit for Admin Review" at bounding box center [1354, 120] width 140 height 28
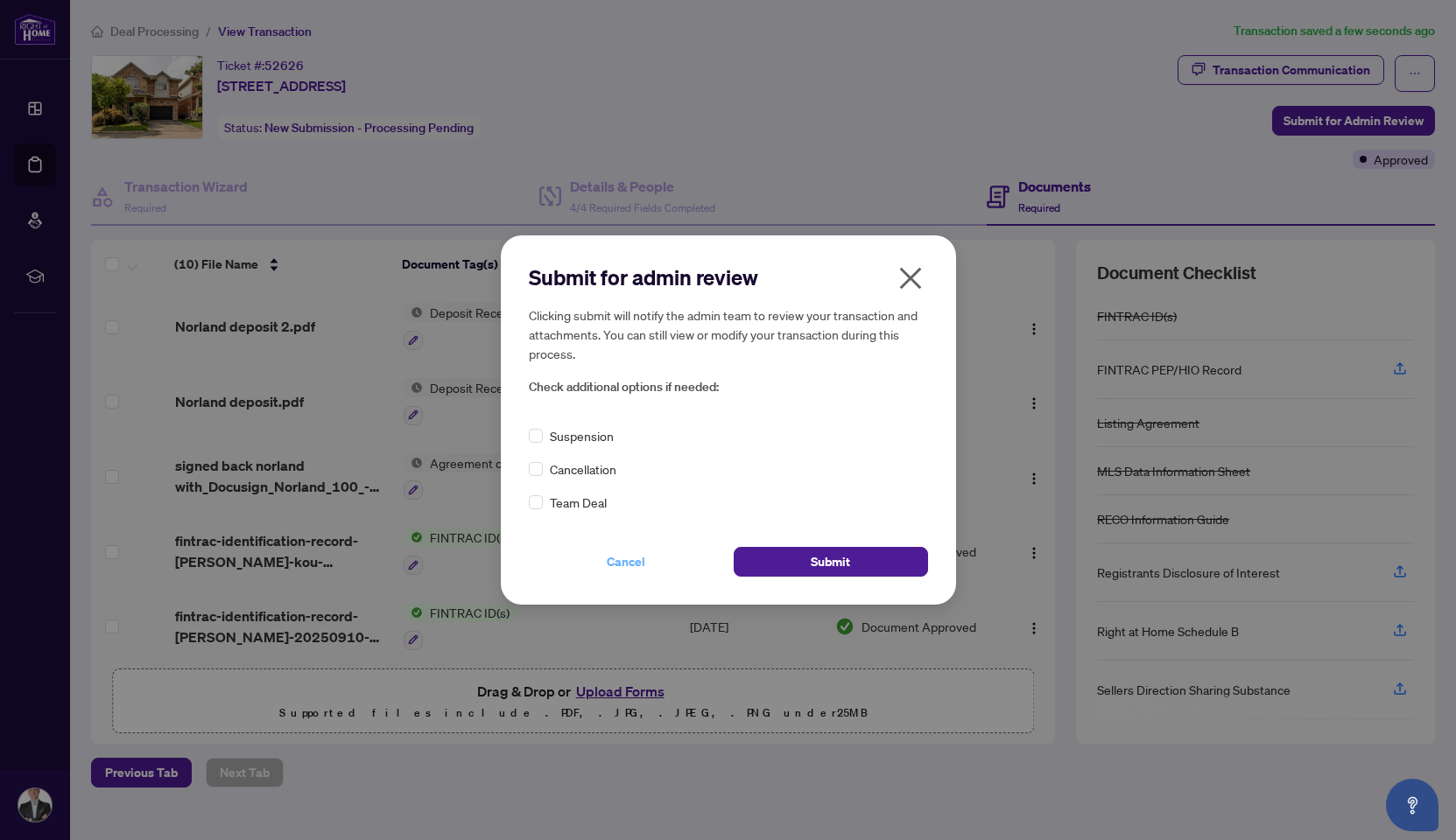
click at [629, 569] on span "Cancel" at bounding box center [626, 562] width 38 height 28
